Goal: Task Accomplishment & Management: Use online tool/utility

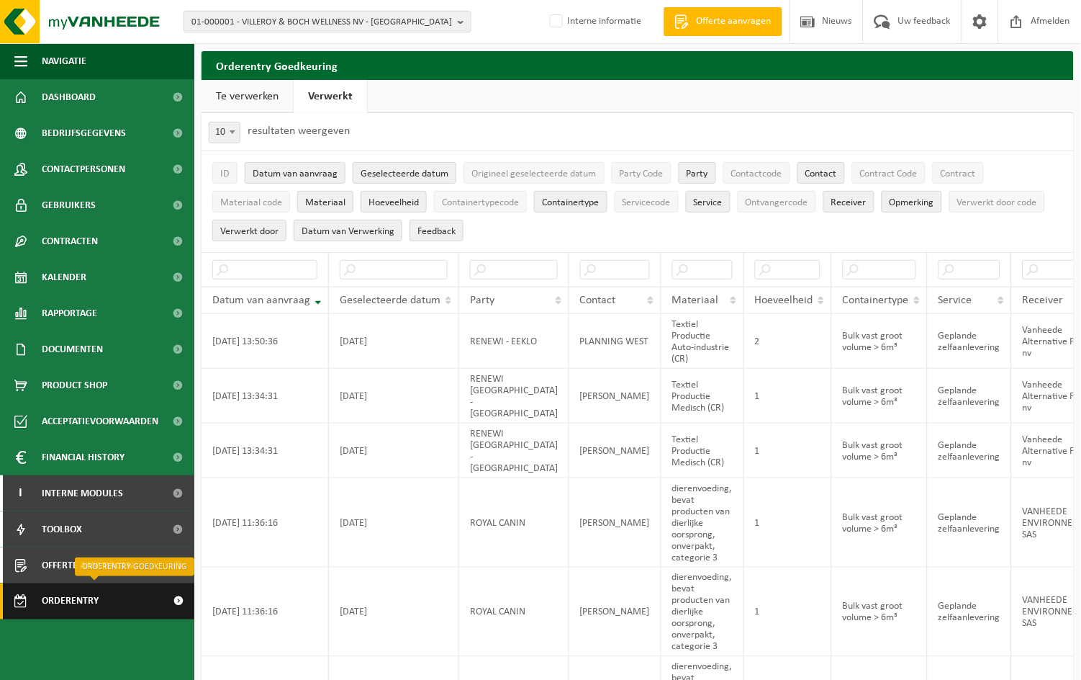
click at [69, 606] on span "Orderentry Goedkeuring" at bounding box center [102, 601] width 121 height 36
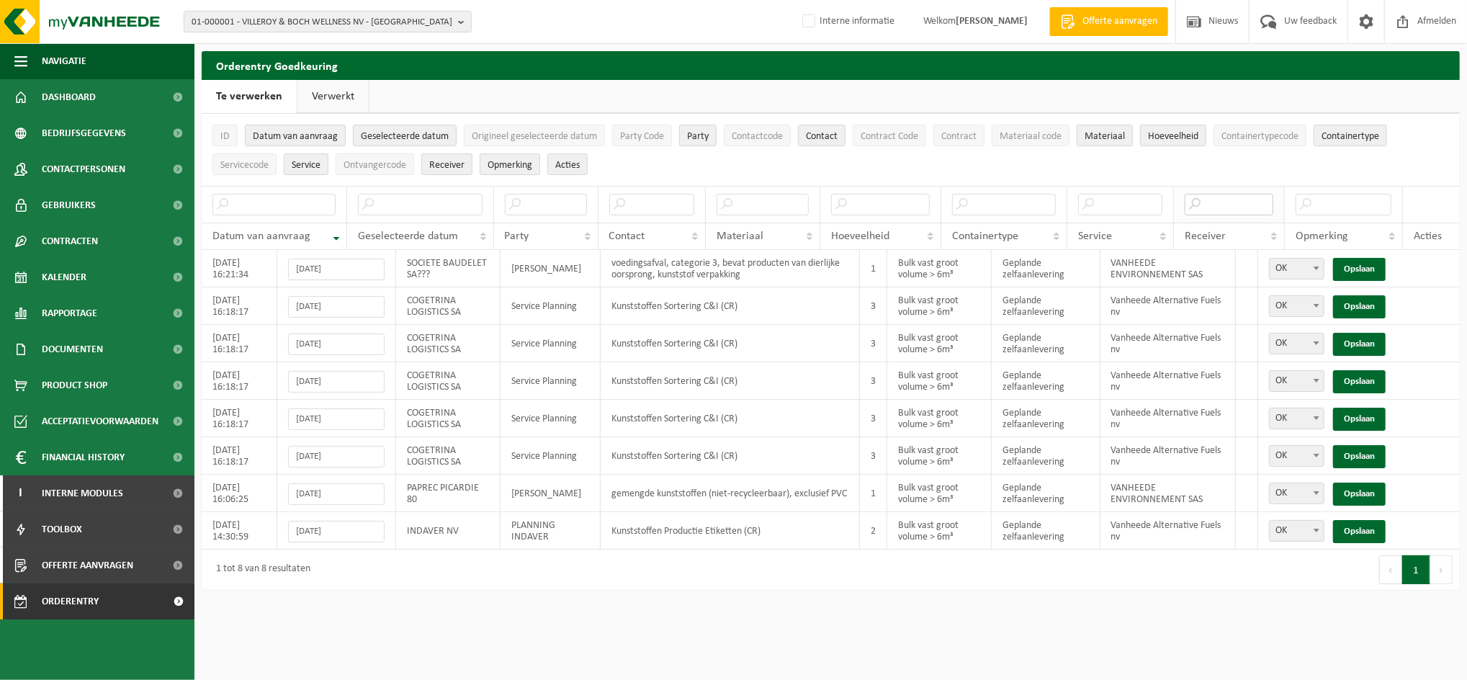
click at [1081, 202] on input "text" at bounding box center [1228, 205] width 89 height 22
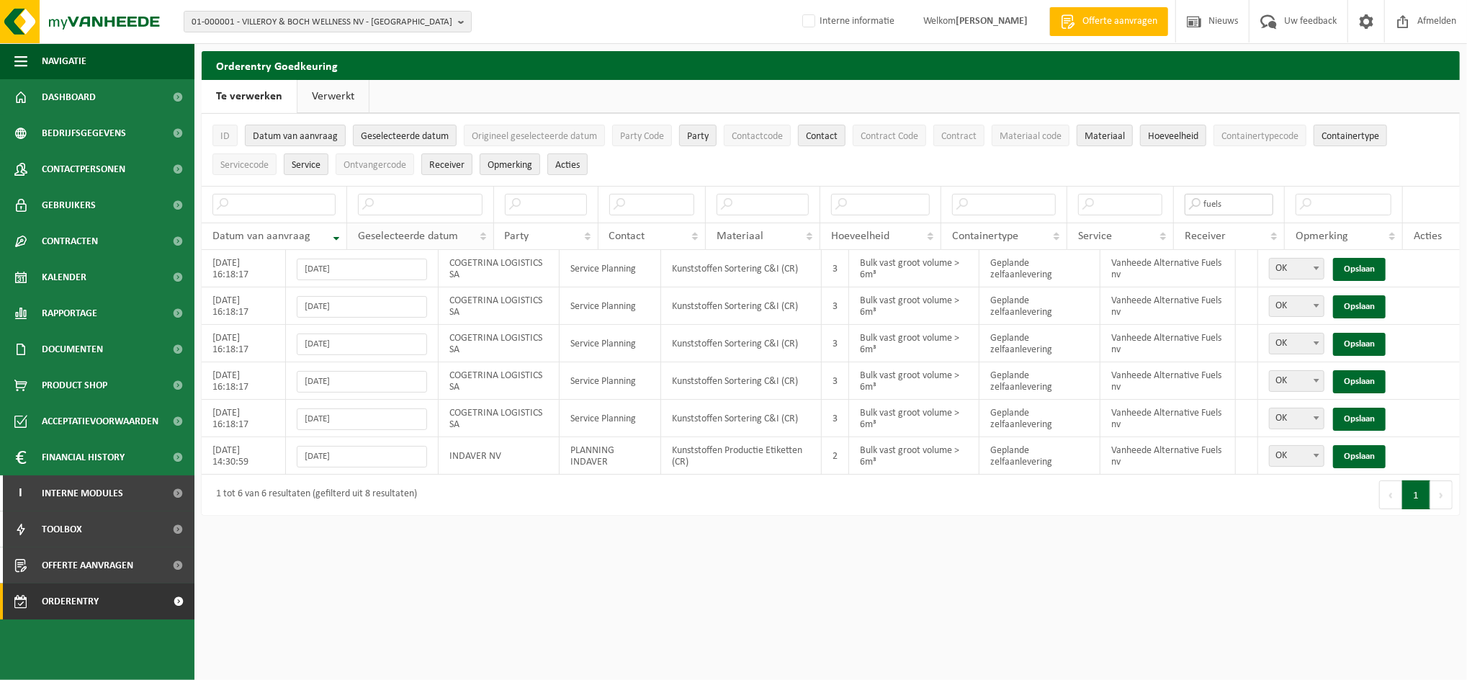
type input "fuels"
click at [474, 232] on th "Geselecteerde datum" at bounding box center [420, 235] width 147 height 27
click at [1081, 263] on link "Opslaan" at bounding box center [1359, 269] width 53 height 23
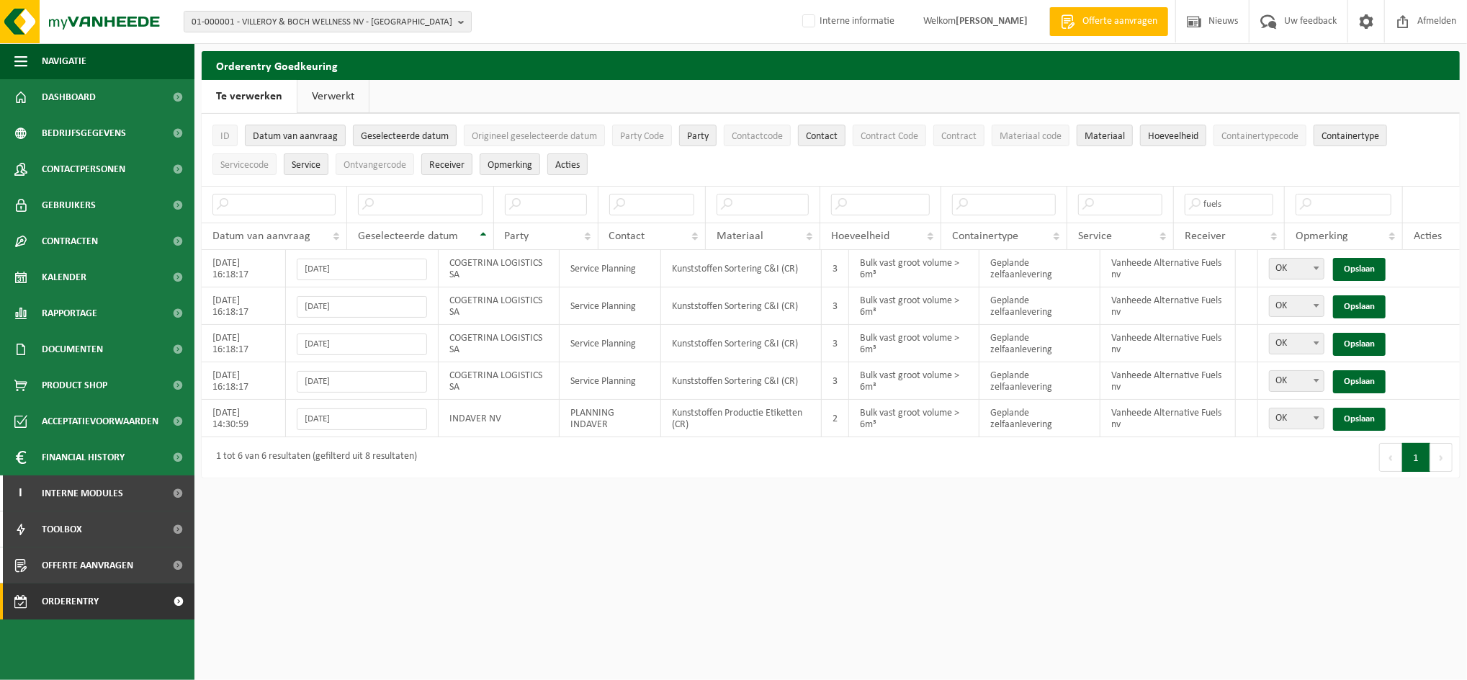
click at [1081, 263] on link "Opslaan" at bounding box center [1359, 269] width 53 height 23
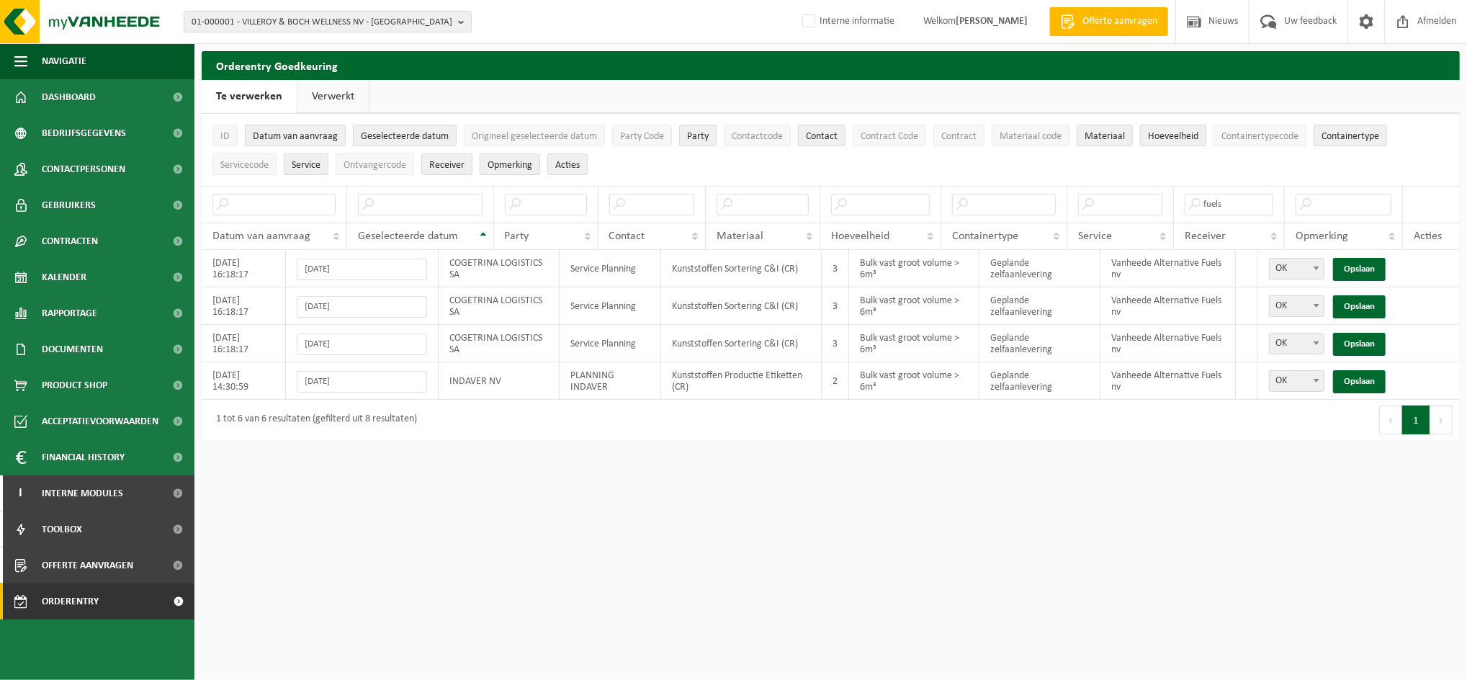
click at [1081, 263] on link "Opslaan" at bounding box center [1359, 269] width 53 height 23
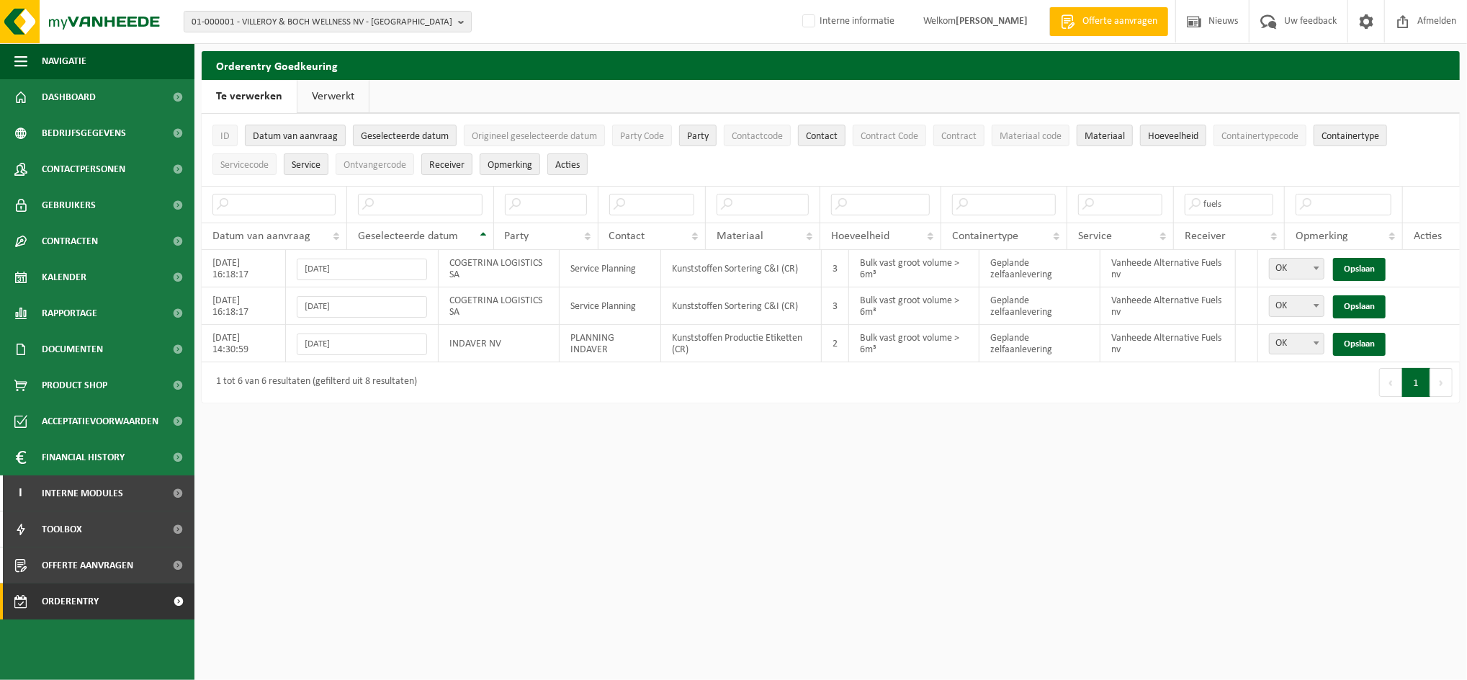
click at [1081, 263] on link "Opslaan" at bounding box center [1359, 269] width 53 height 23
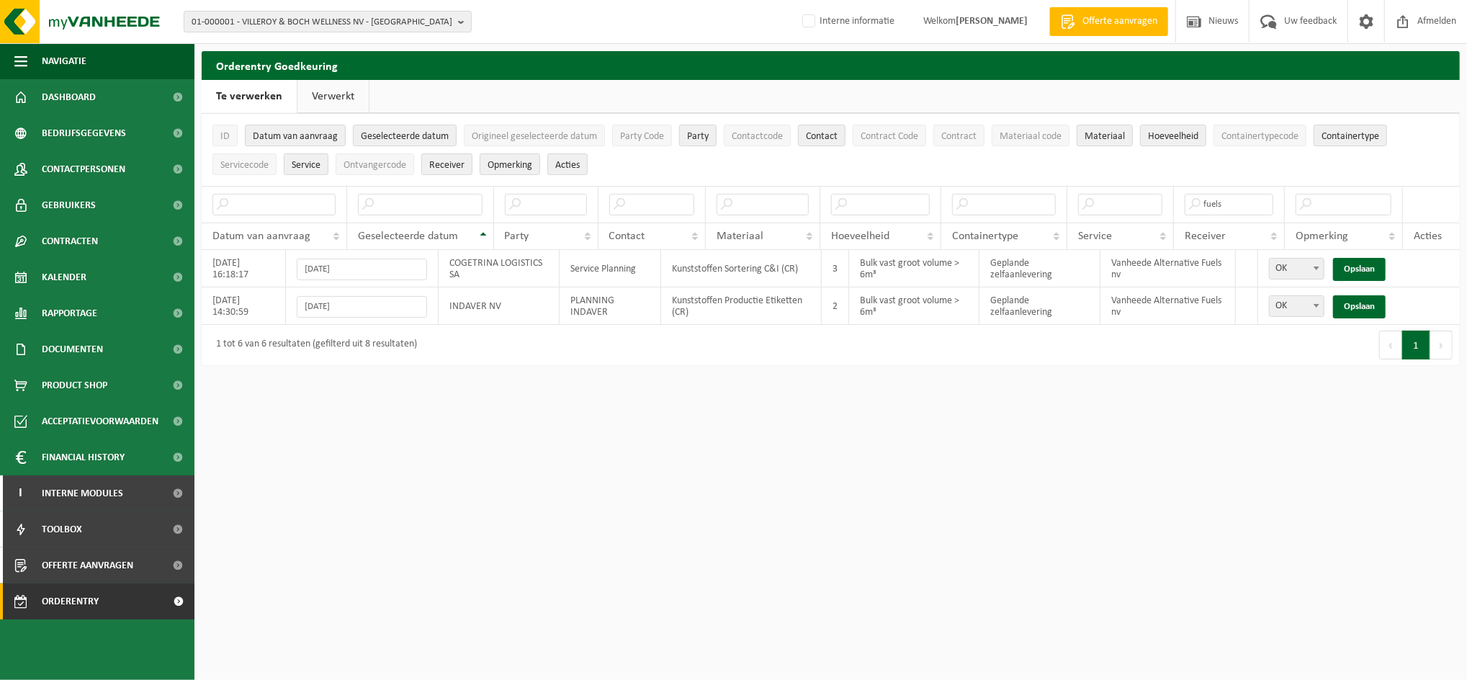
click at [1081, 263] on link "Opslaan" at bounding box center [1359, 269] width 53 height 23
